Goal: Task Accomplishment & Management: Manage account settings

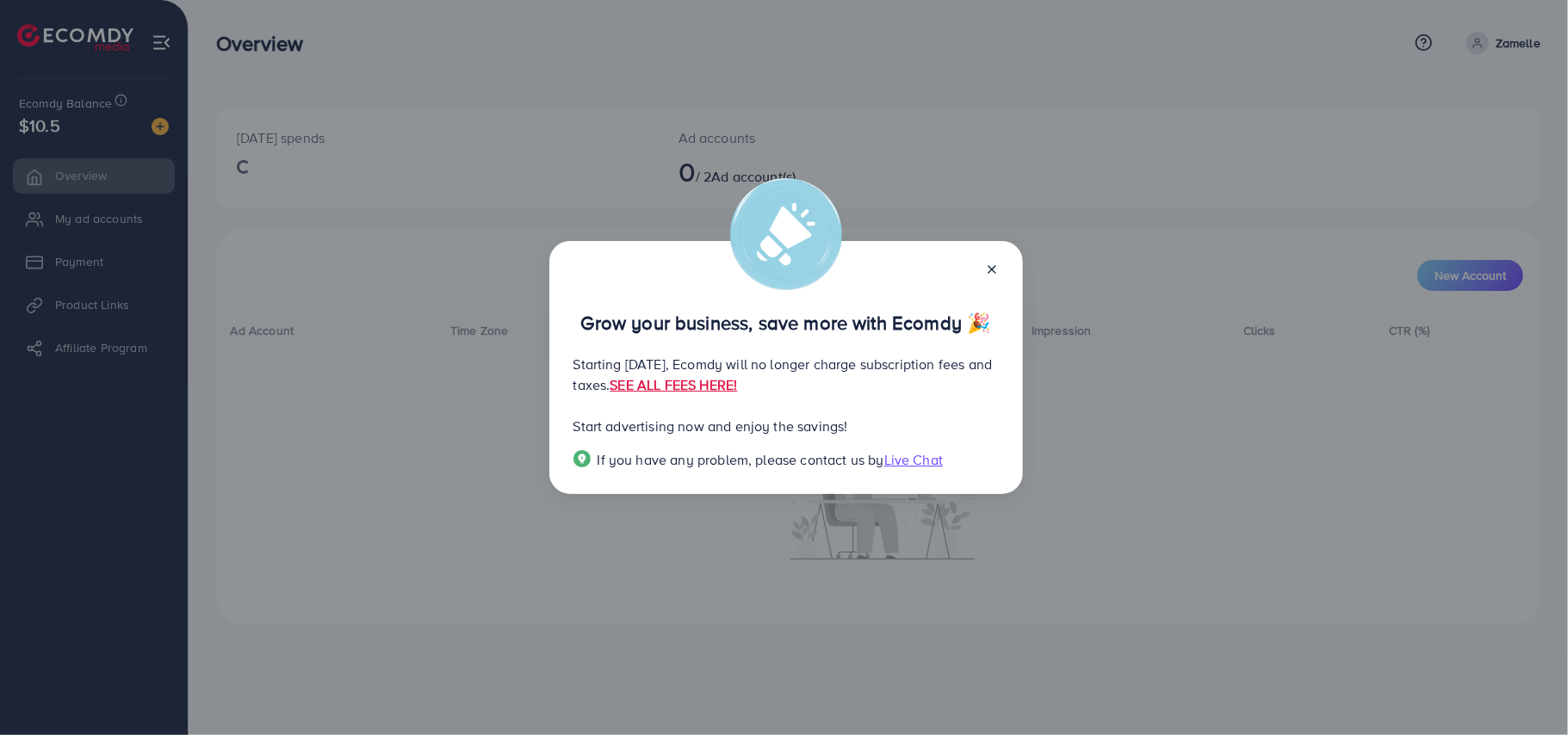
click at [989, 269] on line at bounding box center [992, 269] width 7 height 7
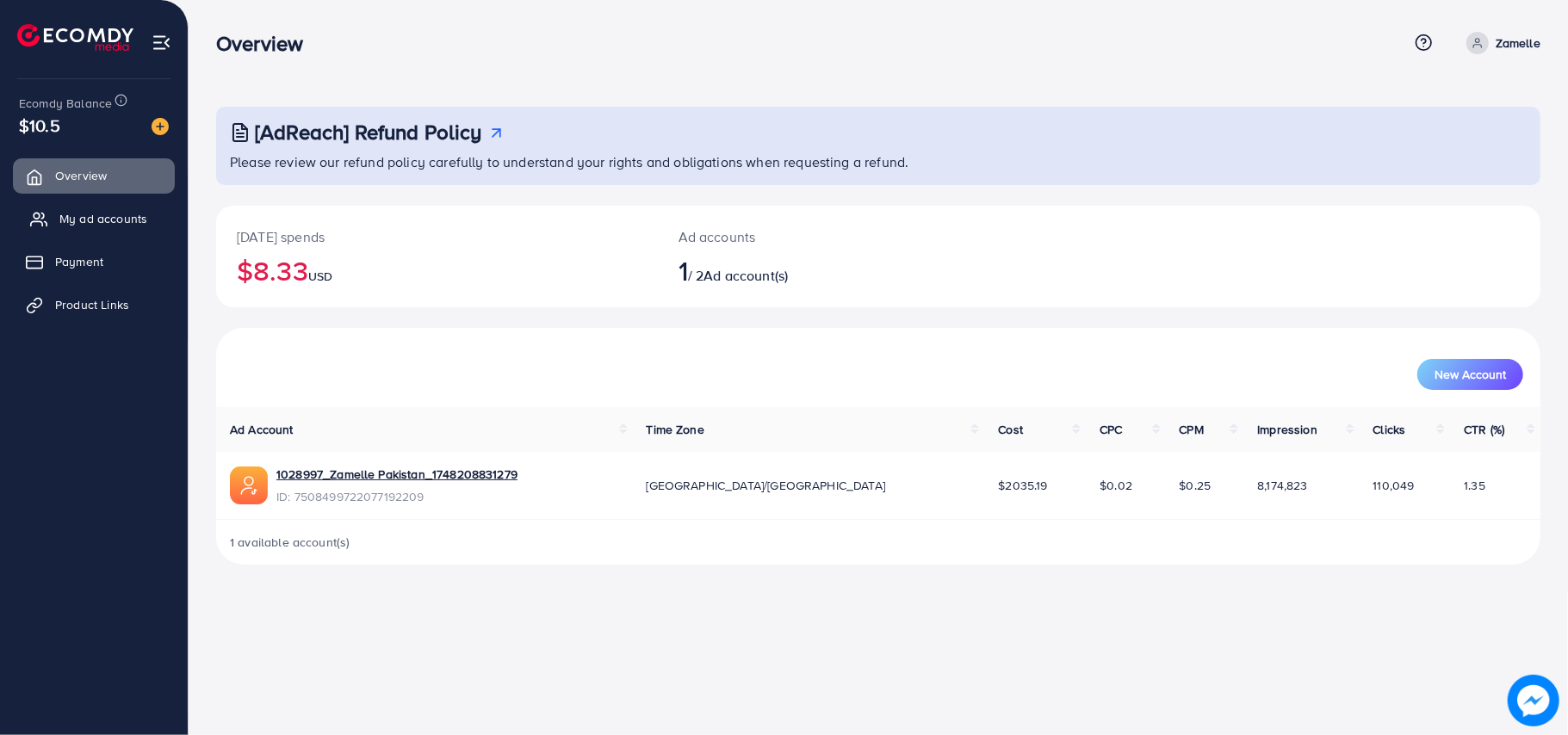
click at [97, 225] on span "My ad accounts" at bounding box center [103, 219] width 88 height 17
